Goal: Task Accomplishment & Management: Use online tool/utility

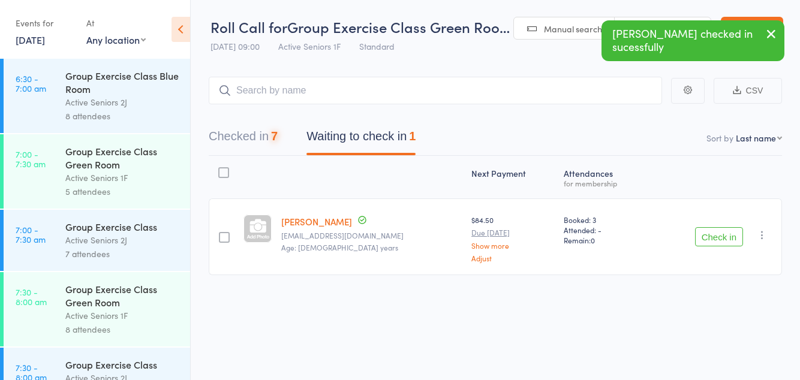
scroll to position [938, 0]
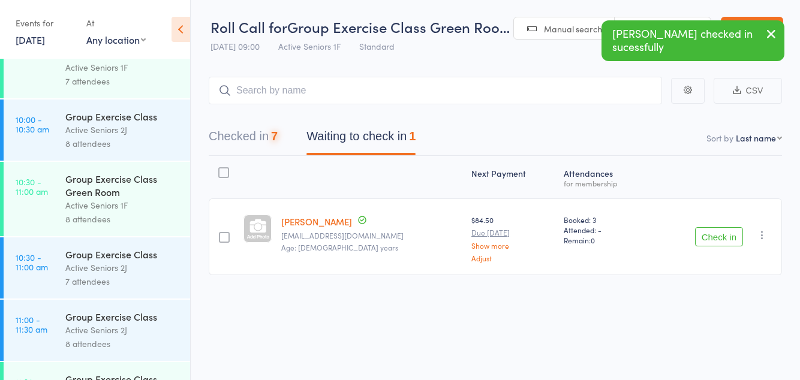
click at [719, 240] on button "Check in" at bounding box center [719, 236] width 48 height 19
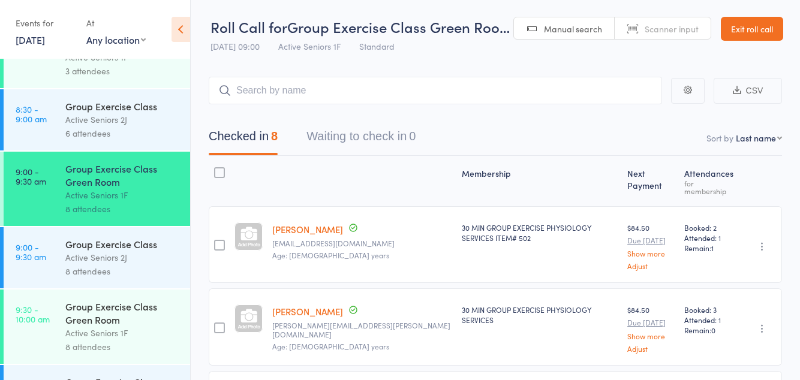
scroll to position [535, 0]
click at [139, 264] on div "Active Seniors 2J" at bounding box center [122, 257] width 115 height 14
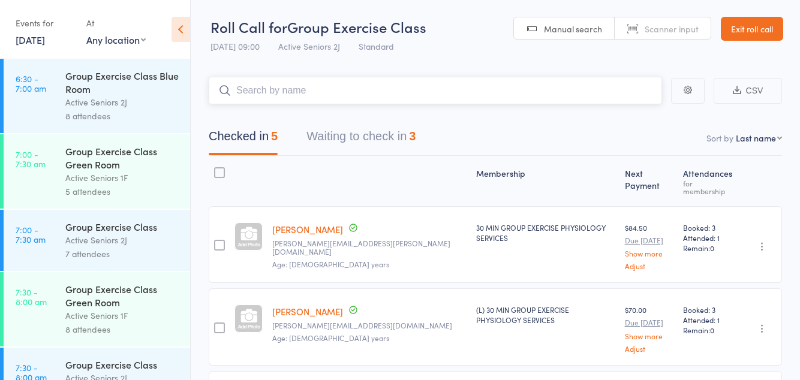
click at [392, 136] on button "Waiting to check in 3" at bounding box center [361, 140] width 109 height 32
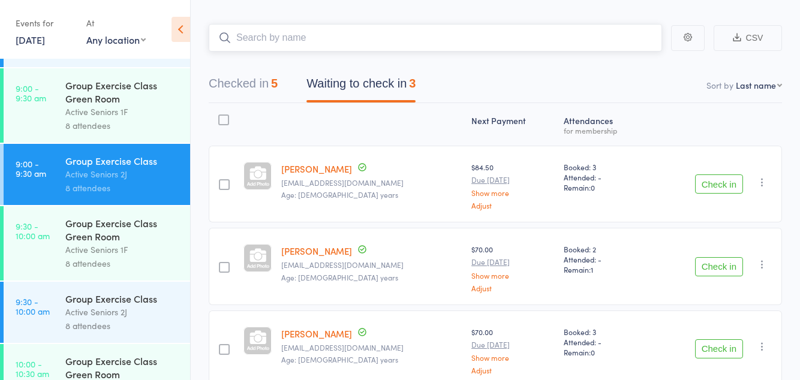
scroll to position [615, 0]
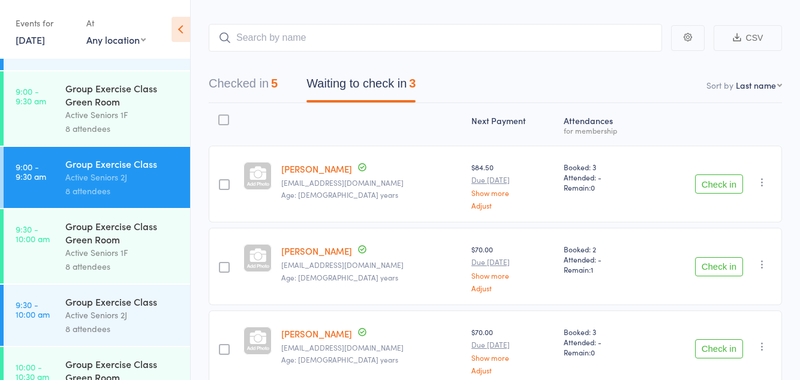
click at [155, 246] on div "Group Exercise Class Green Room" at bounding box center [122, 233] width 115 height 26
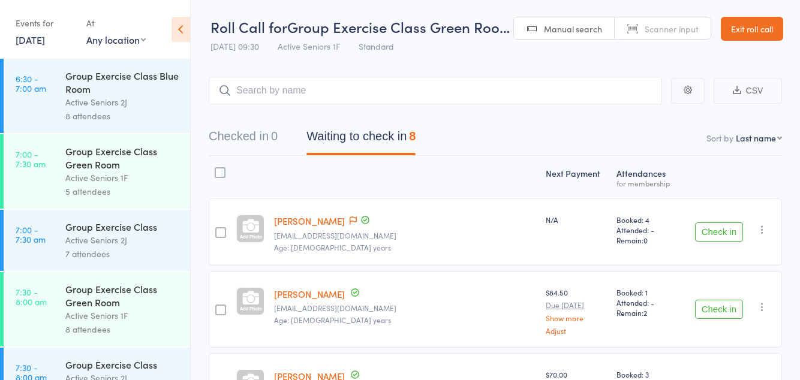
click at [180, 32] on icon at bounding box center [181, 29] width 19 height 25
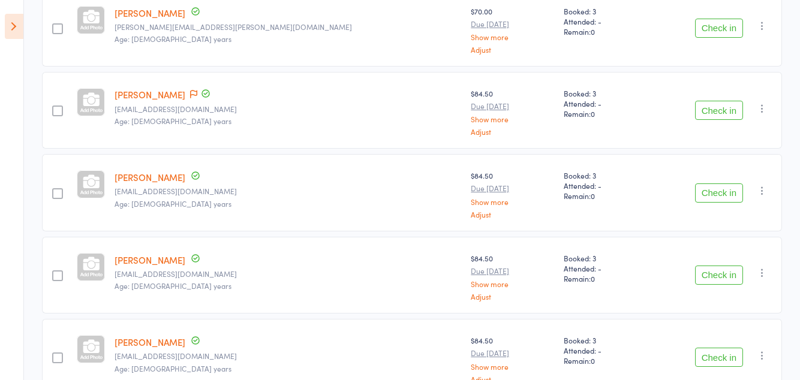
scroll to position [453, 0]
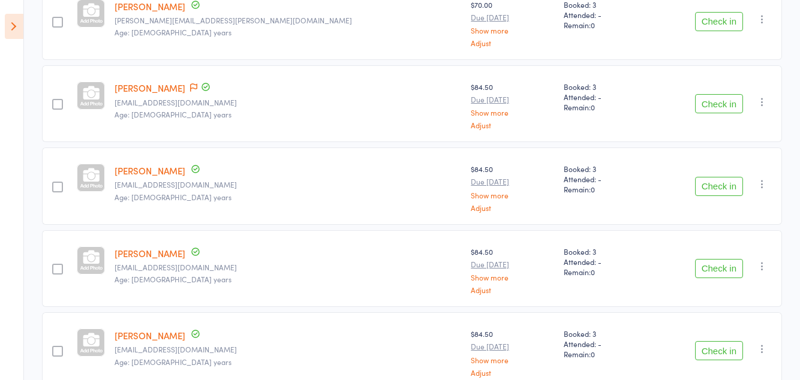
click at [722, 187] on button "Check in" at bounding box center [719, 186] width 48 height 19
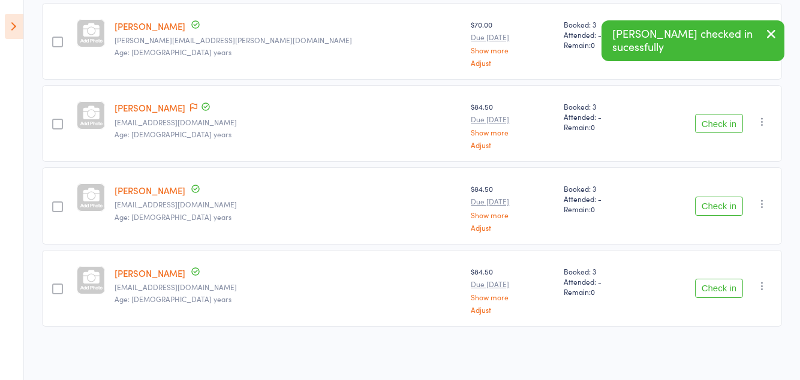
scroll to position [371, 0]
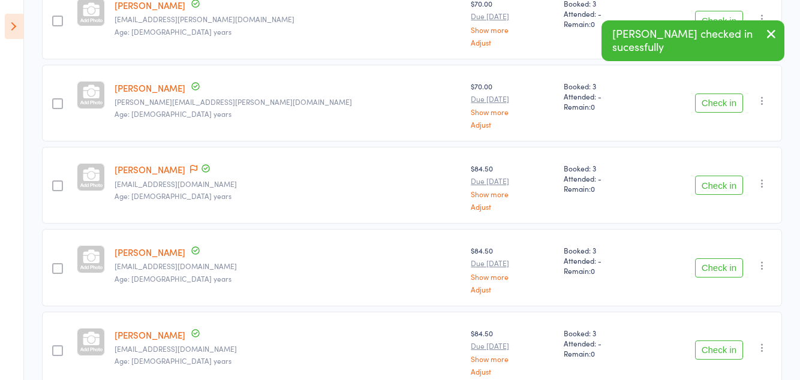
click at [715, 264] on button "Check in" at bounding box center [719, 268] width 48 height 19
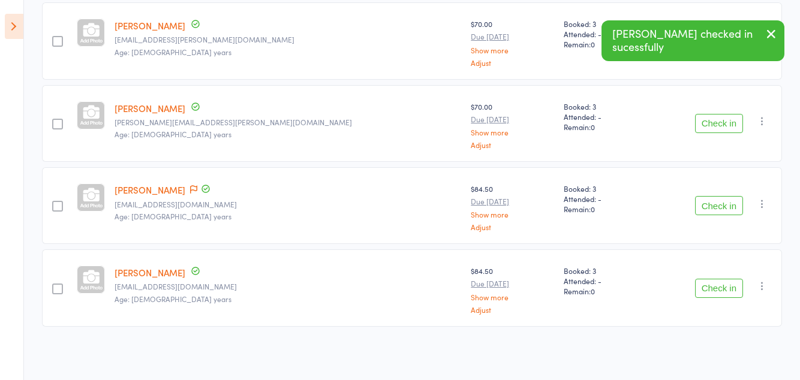
scroll to position [290, 0]
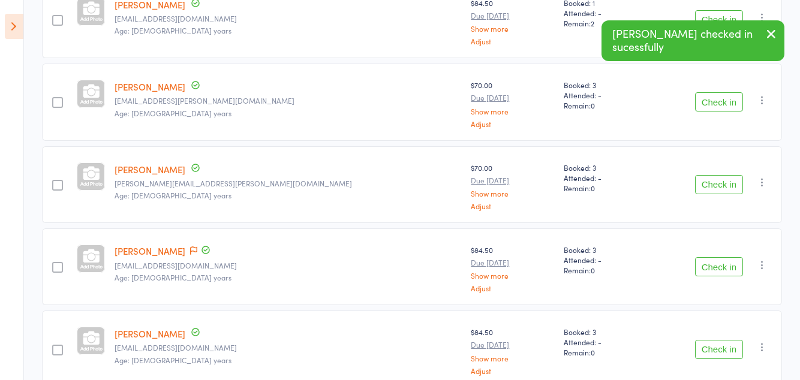
click at [713, 342] on button "Check in" at bounding box center [719, 349] width 48 height 19
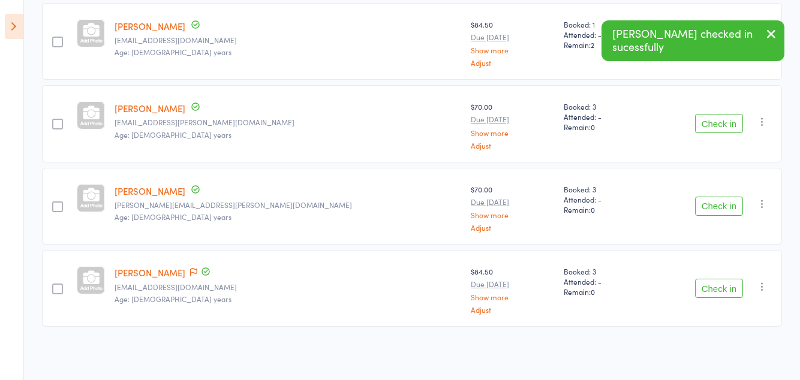
scroll to position [208, 0]
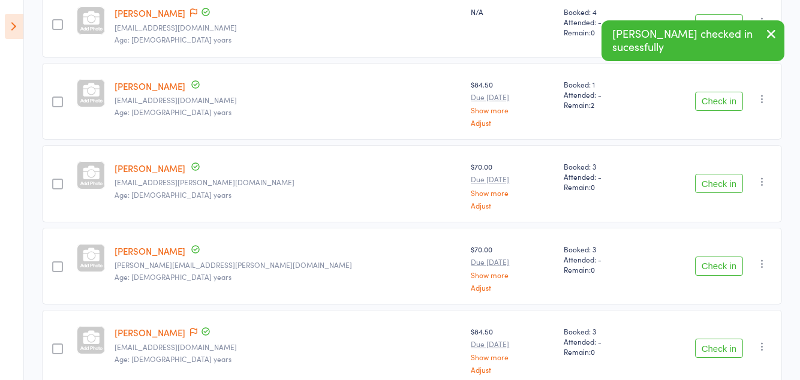
click at [197, 328] on icon at bounding box center [193, 332] width 7 height 8
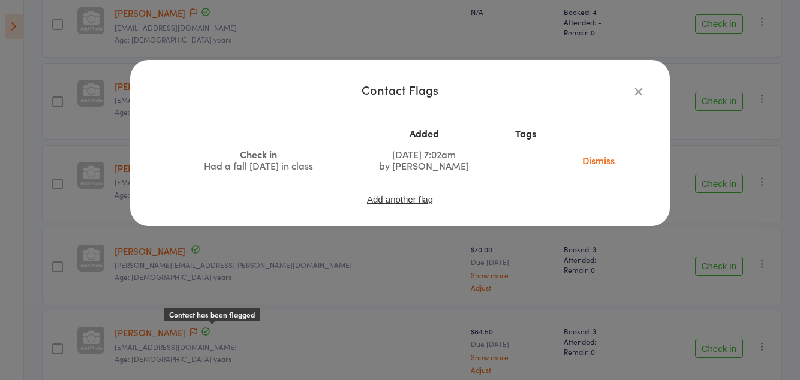
click at [592, 166] on link "Dismiss" at bounding box center [599, 160] width 50 height 13
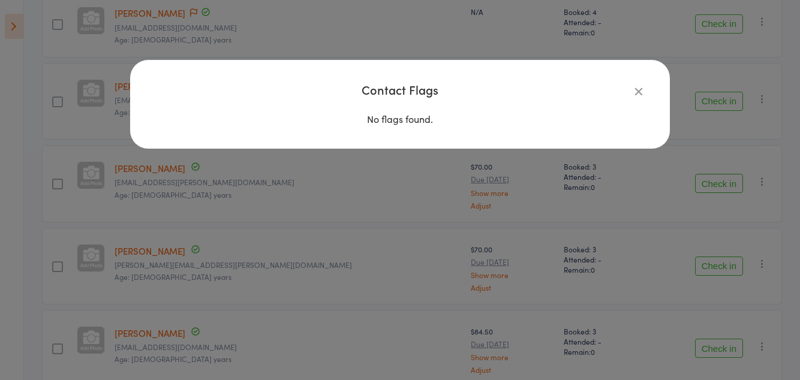
click at [637, 92] on icon "button" at bounding box center [638, 91] width 13 height 13
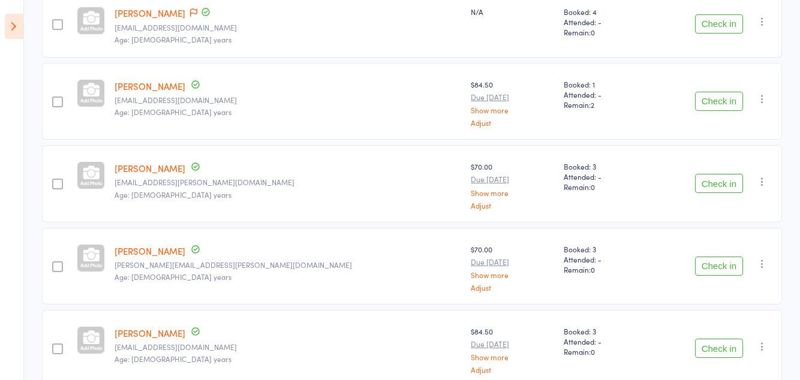
click at [717, 348] on button "Check in" at bounding box center [719, 348] width 48 height 19
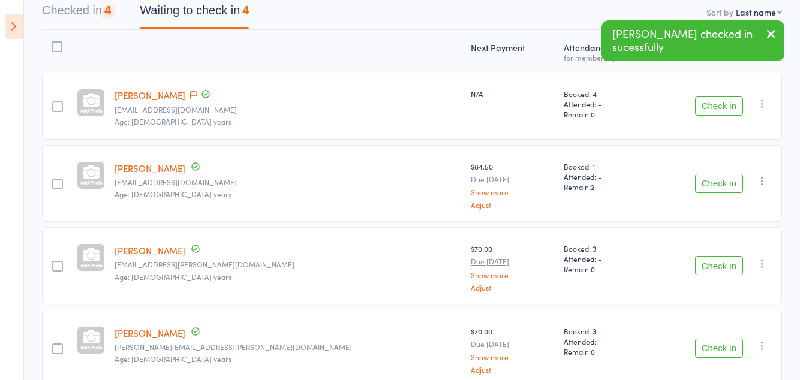
click at [718, 345] on button "Check in" at bounding box center [719, 348] width 48 height 19
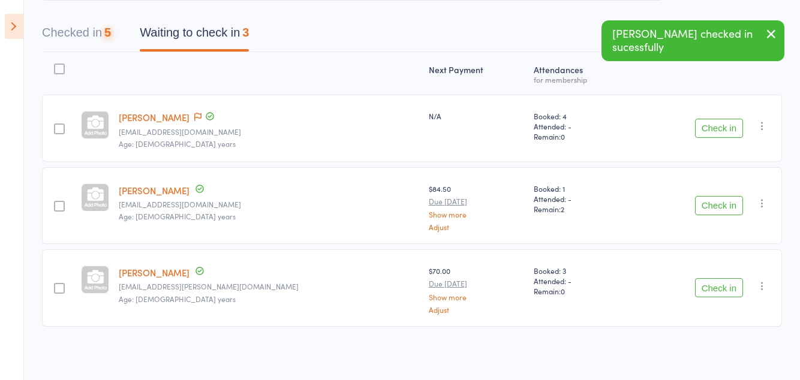
scroll to position [44, 0]
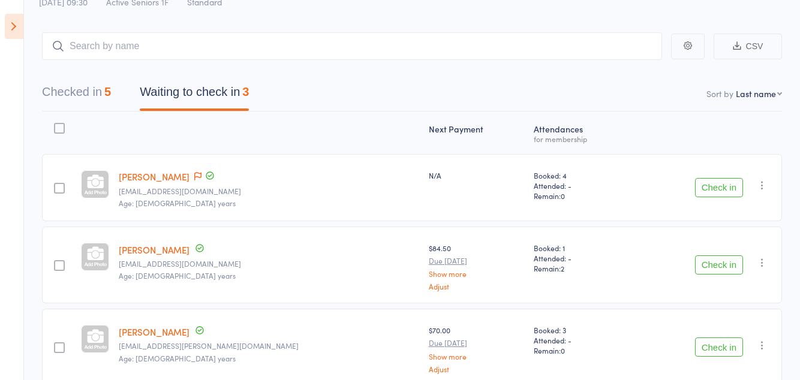
click at [722, 341] on button "Check in" at bounding box center [719, 347] width 48 height 19
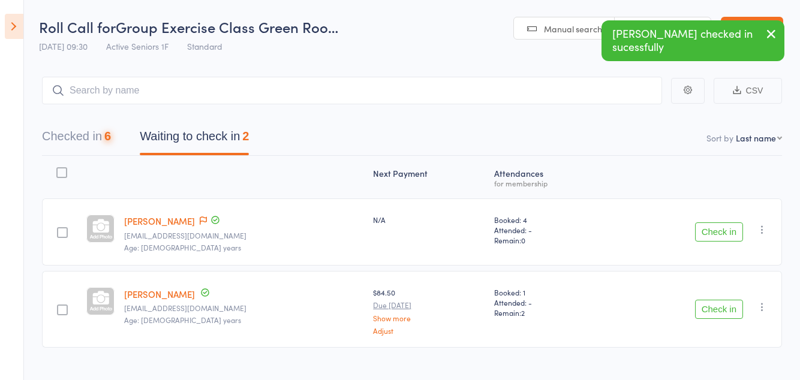
click at [719, 310] on button "Check in" at bounding box center [719, 309] width 48 height 19
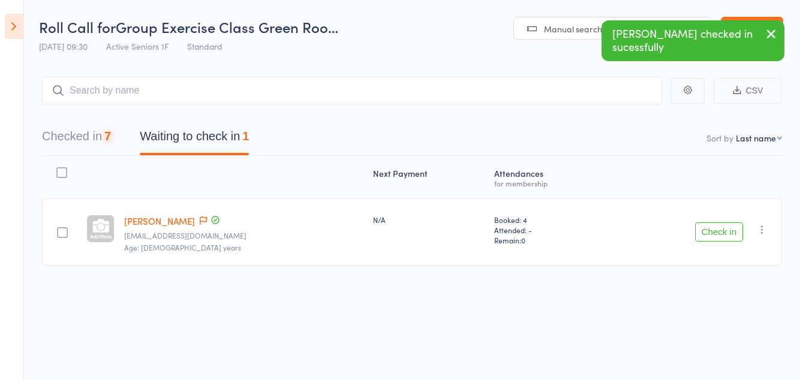
click at [200, 223] on icon at bounding box center [203, 221] width 7 height 8
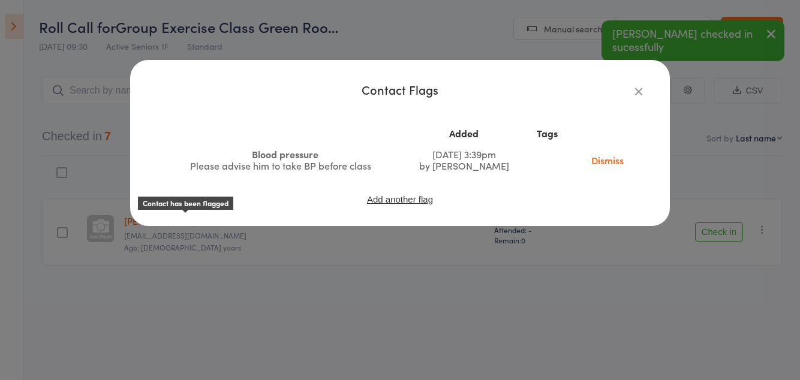
click at [633, 95] on icon "button" at bounding box center [638, 91] width 13 height 13
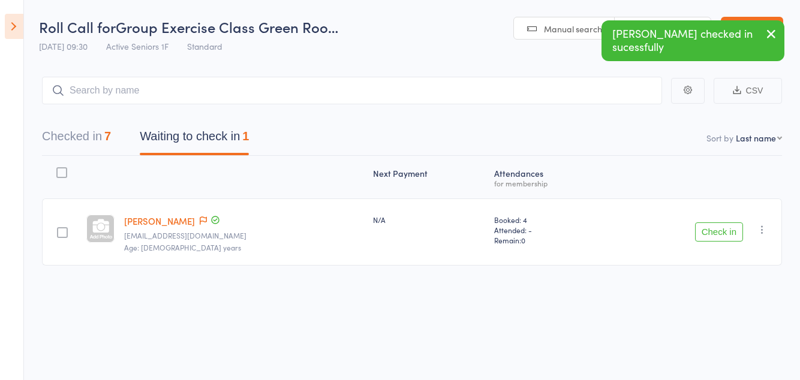
click at [710, 230] on button "Check in" at bounding box center [719, 232] width 48 height 19
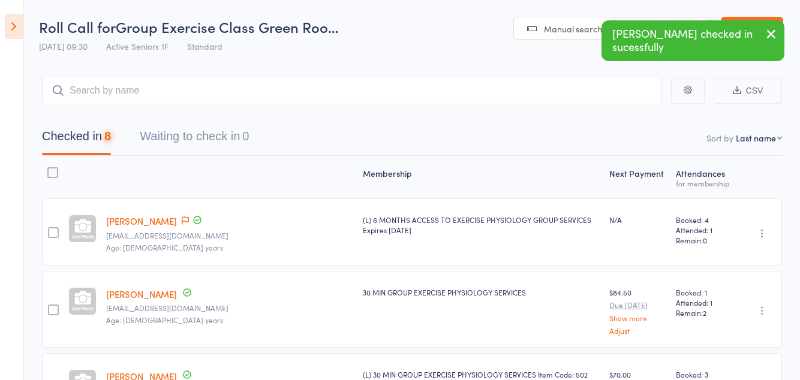
click at [6, 22] on icon at bounding box center [14, 26] width 19 height 25
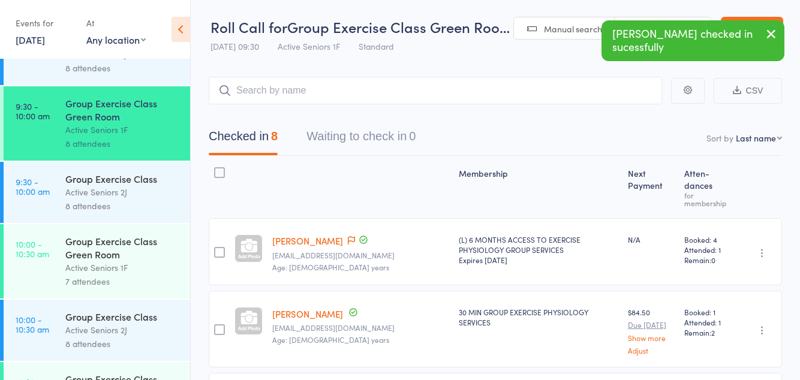
scroll to position [713, 0]
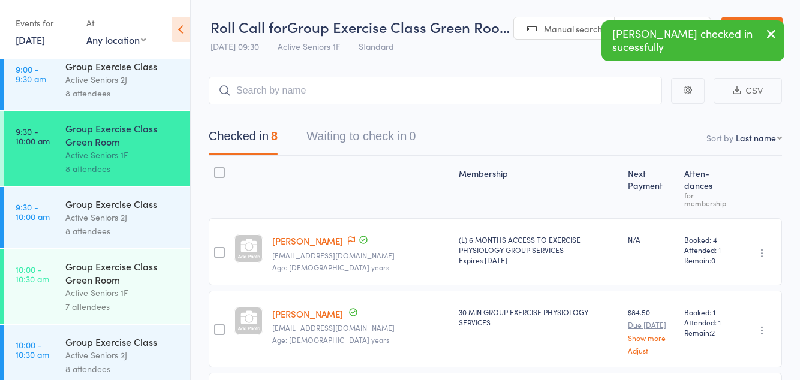
click at [124, 286] on div "Group Exercise Class Green Room" at bounding box center [122, 273] width 115 height 26
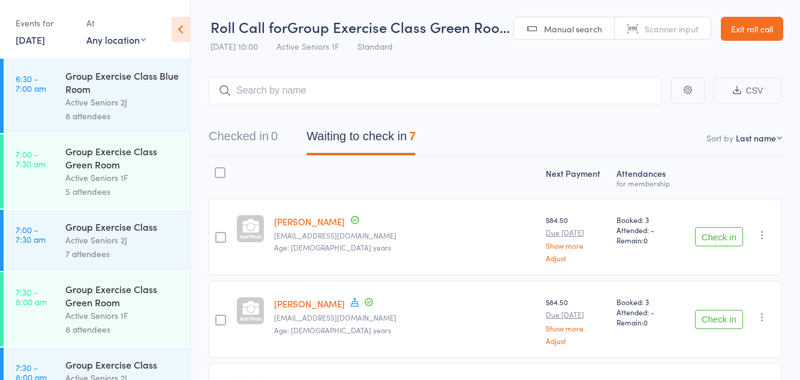
click at [351, 301] on icon at bounding box center [355, 302] width 8 height 9
